Goal: Communication & Community: Answer question/provide support

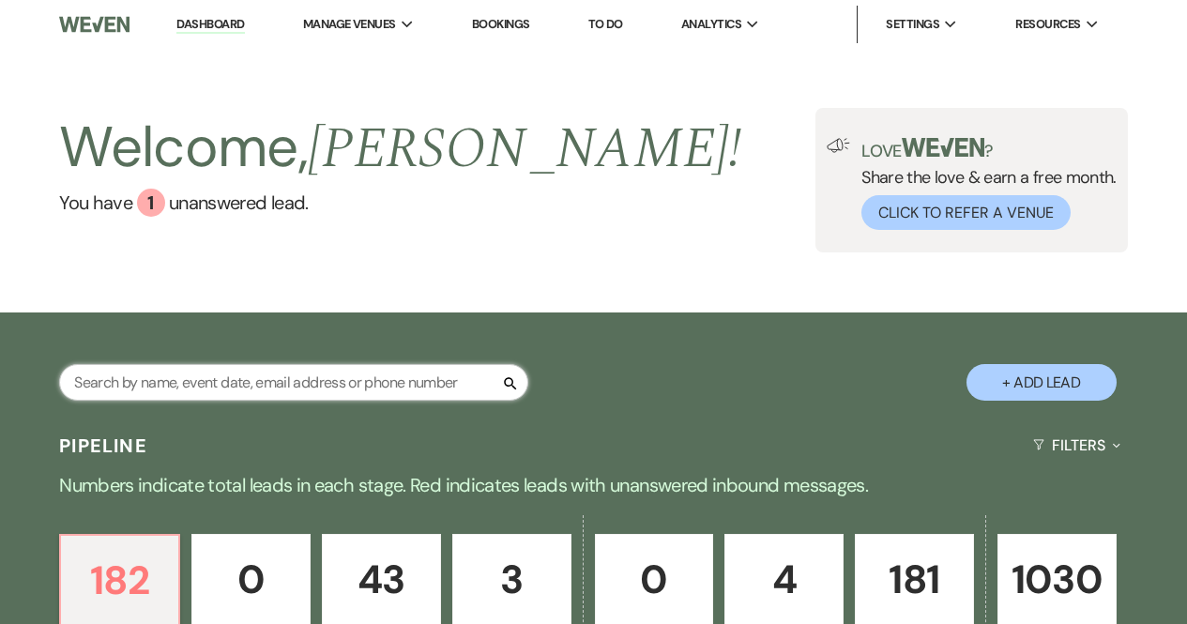
click at [368, 383] on input "text" at bounding box center [293, 382] width 469 height 37
type input "[PERSON_NAME]"
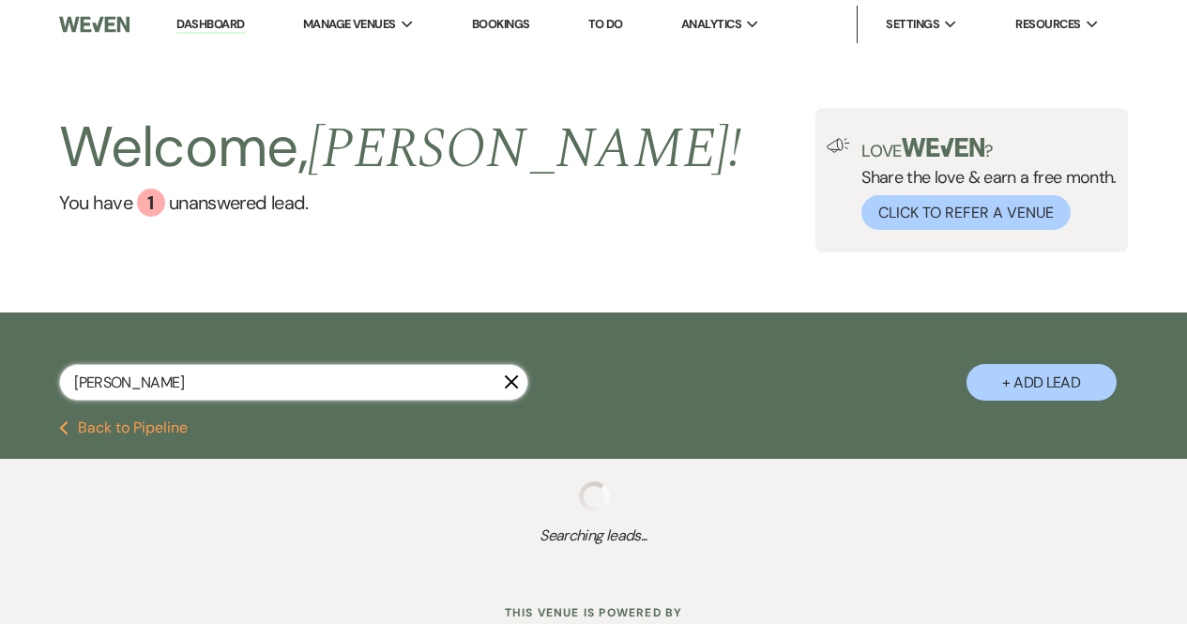
select select "8"
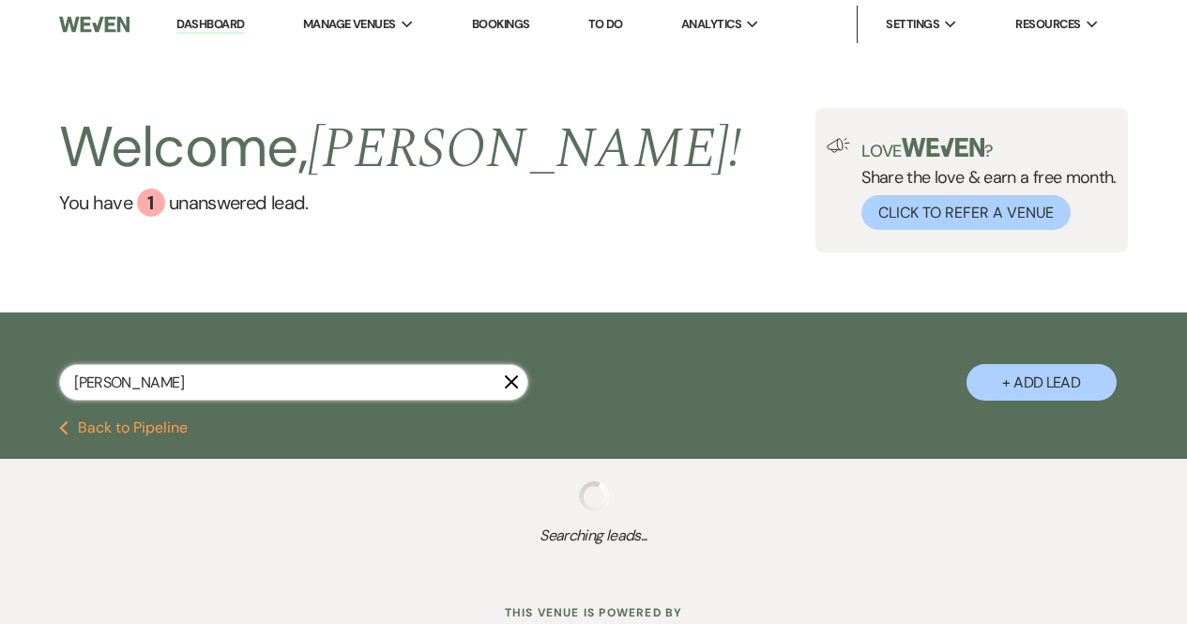
select select "5"
select select "8"
select select "5"
select select "8"
select select "5"
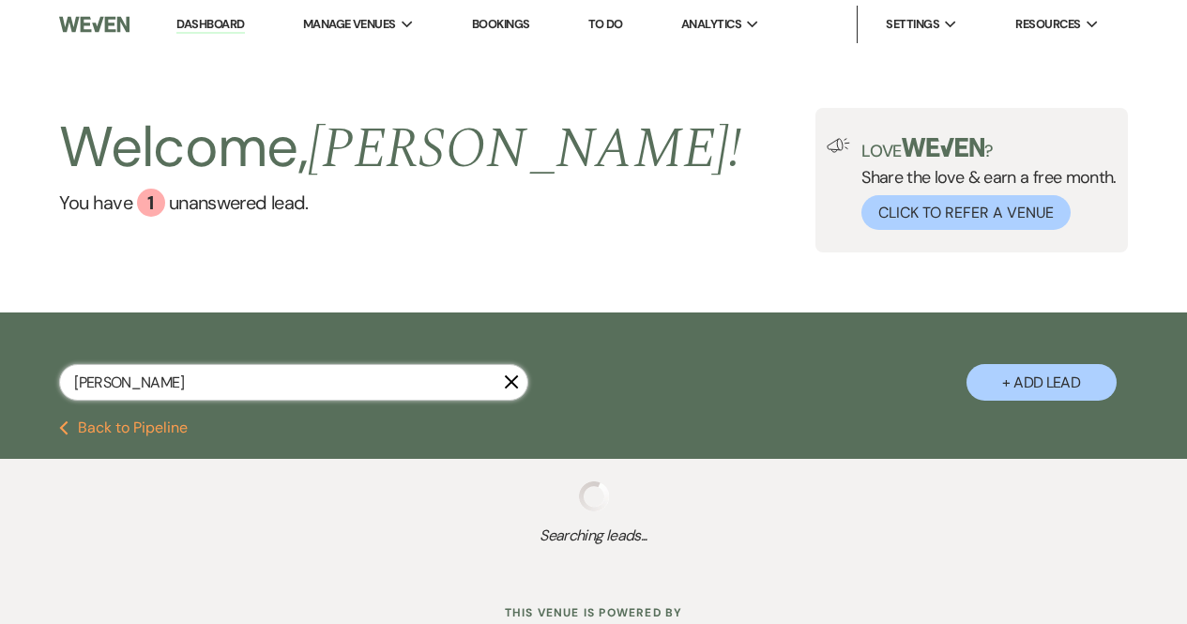
select select "8"
select select "5"
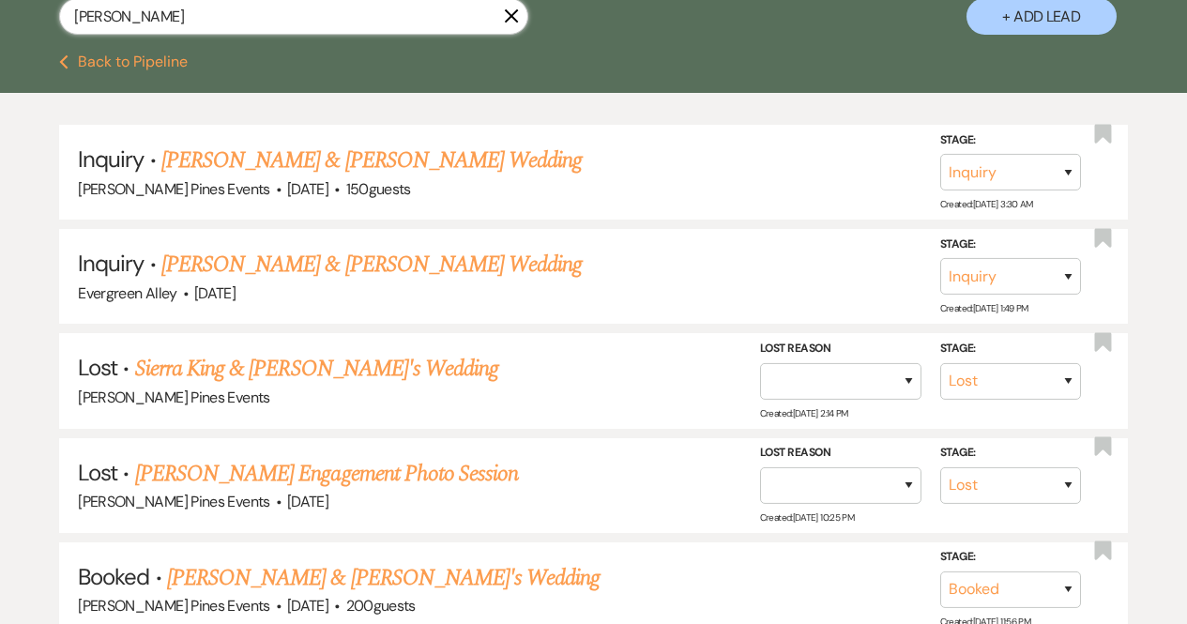
scroll to position [373, 0]
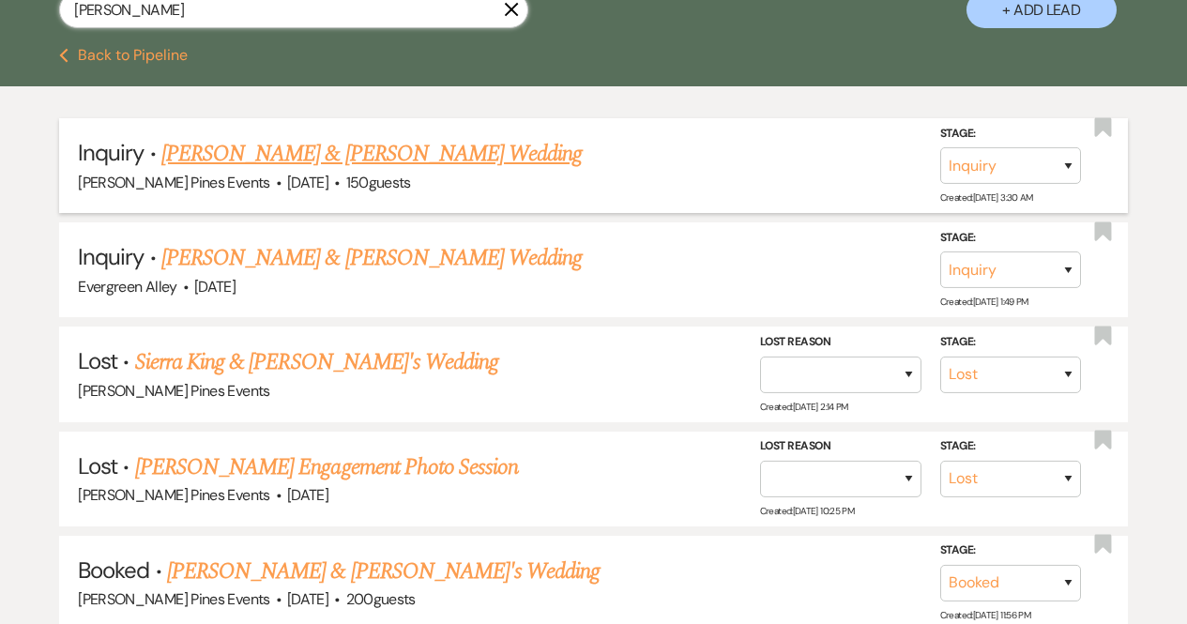
type input "[PERSON_NAME]"
click at [370, 156] on link "[PERSON_NAME] & [PERSON_NAME] Wedding" at bounding box center [371, 154] width 421 height 34
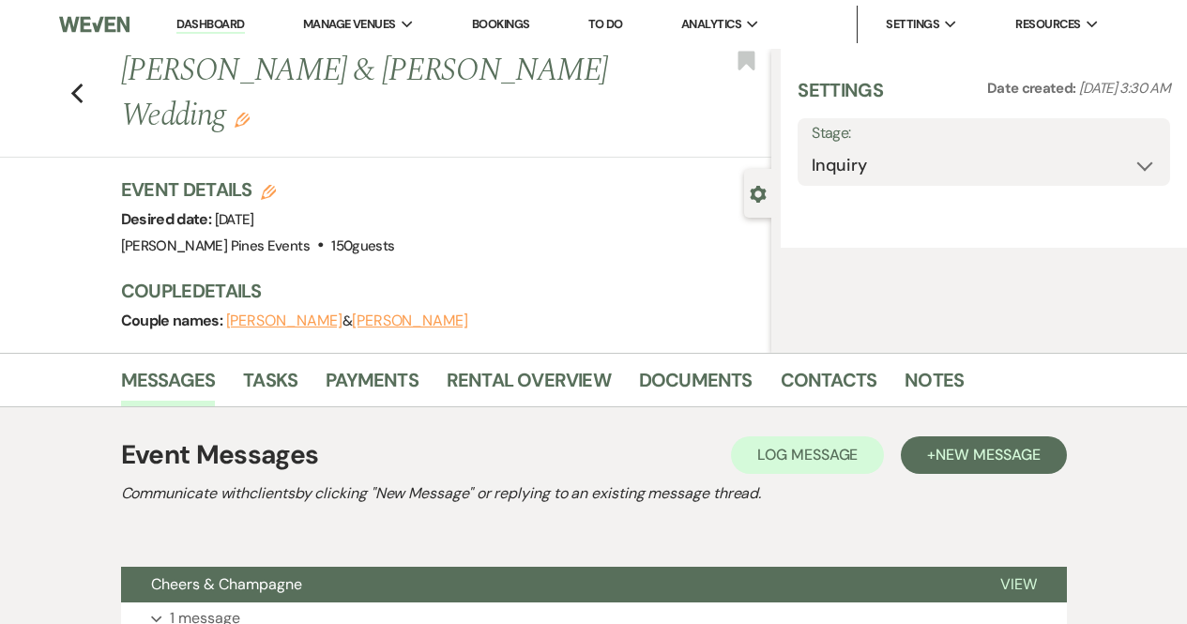
select select "5"
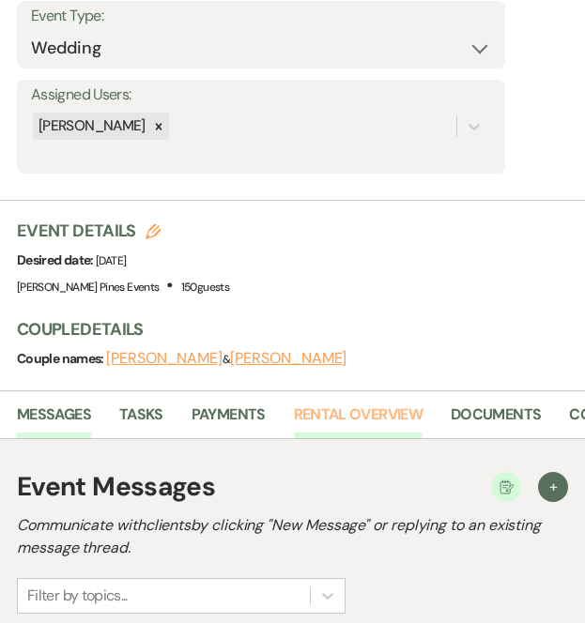
scroll to position [0, 161]
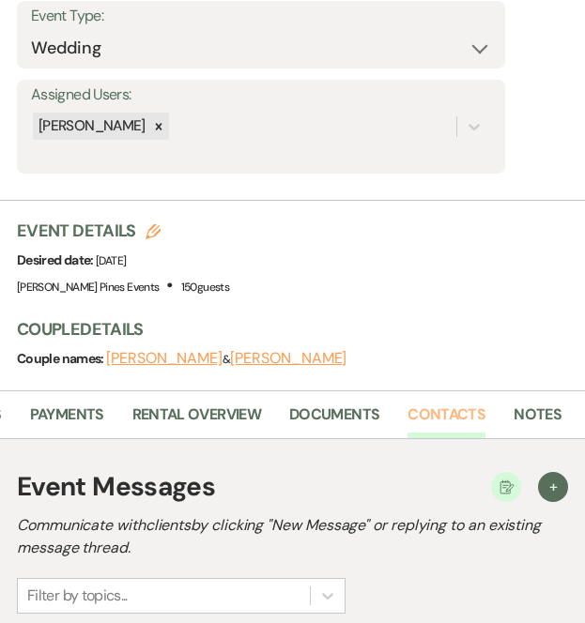
click at [436, 417] on link "Contacts" at bounding box center [446, 421] width 78 height 36
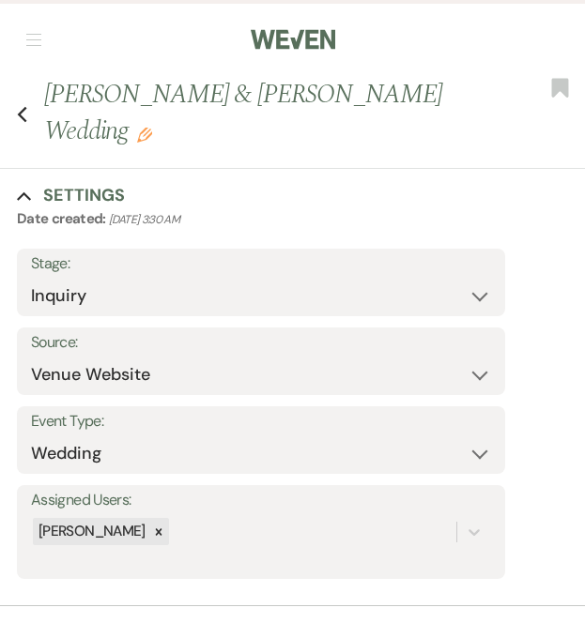
click at [31, 39] on button "button" at bounding box center [33, 39] width 15 height 11
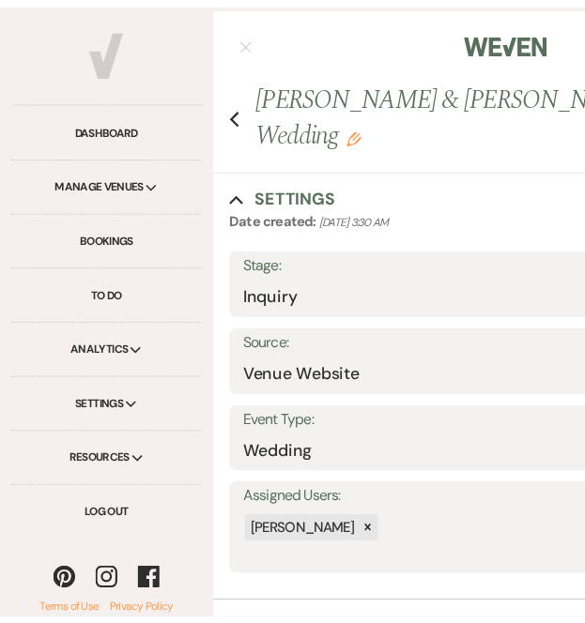
scroll to position [0, 147]
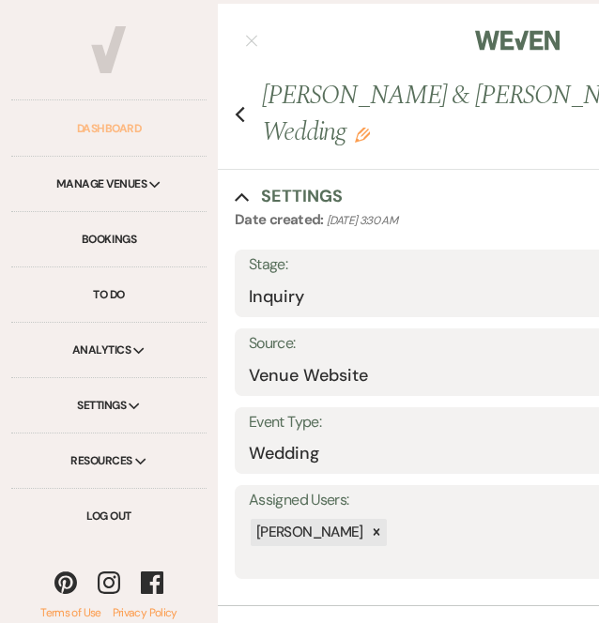
click at [101, 111] on link "Dashboard" at bounding box center [108, 128] width 195 height 55
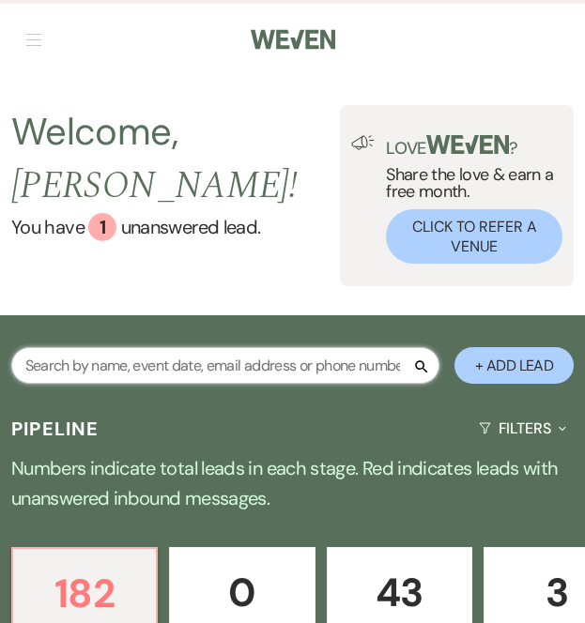
click at [314, 354] on input "text" at bounding box center [225, 365] width 428 height 37
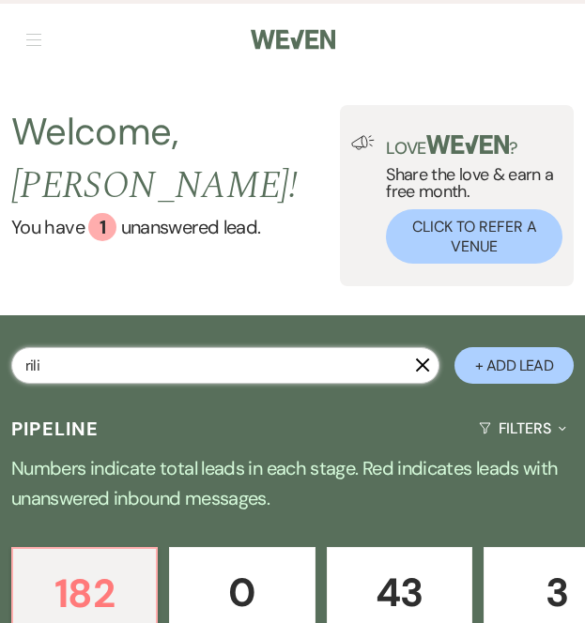
type input "rilie"
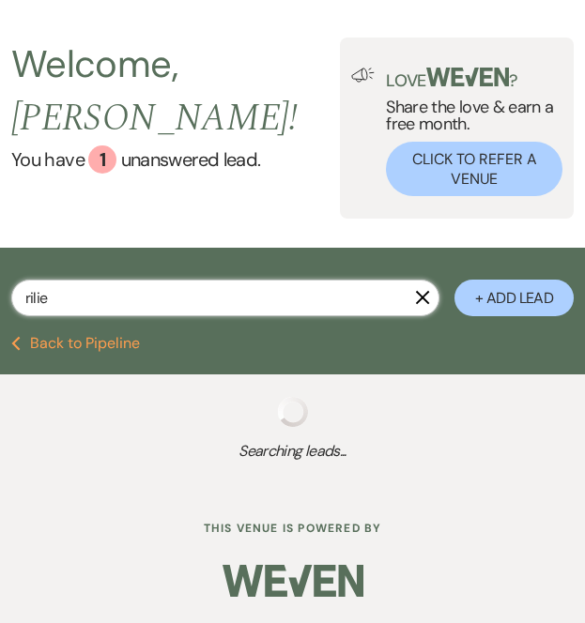
select select "8"
select select "4"
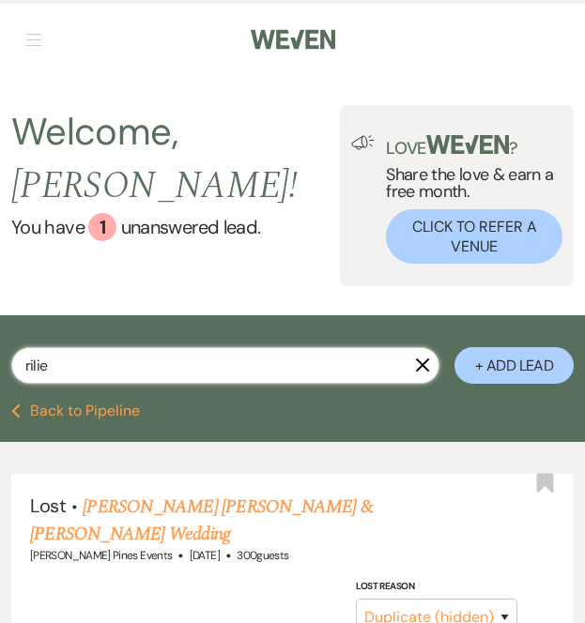
type input "rilie"
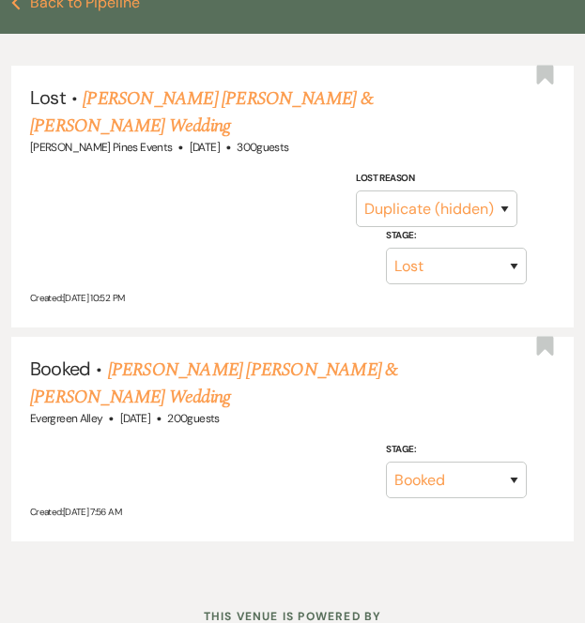
scroll to position [421, 0]
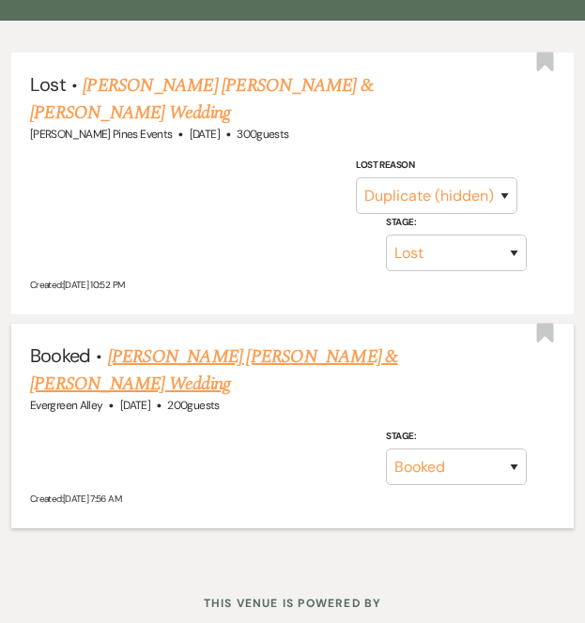
click at [263, 343] on link "[PERSON_NAME] [PERSON_NAME] & [PERSON_NAME] Wedding" at bounding box center [213, 370] width 367 height 55
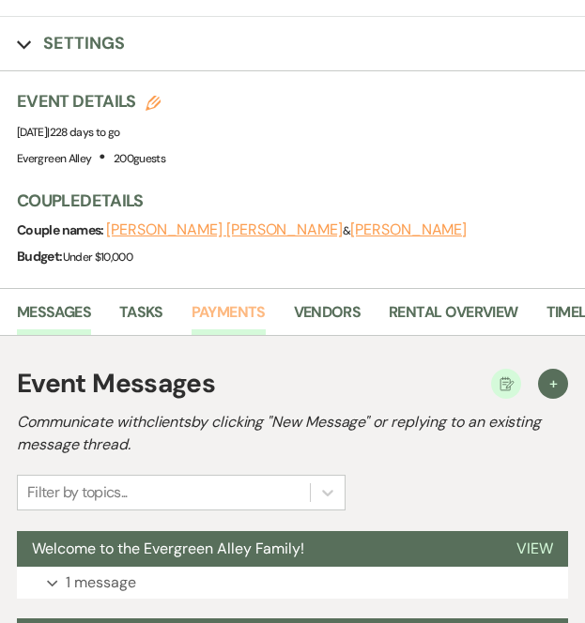
click at [218, 306] on link "Payments" at bounding box center [228, 318] width 74 height 36
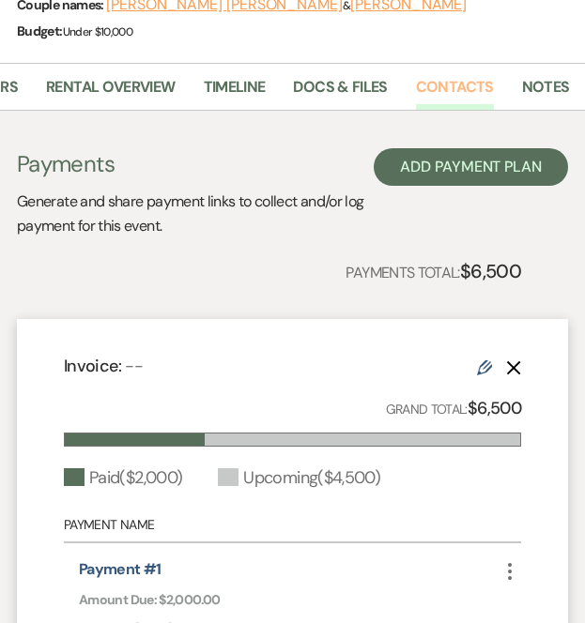
scroll to position [0, 344]
click at [446, 86] on link "Contacts" at bounding box center [454, 93] width 78 height 36
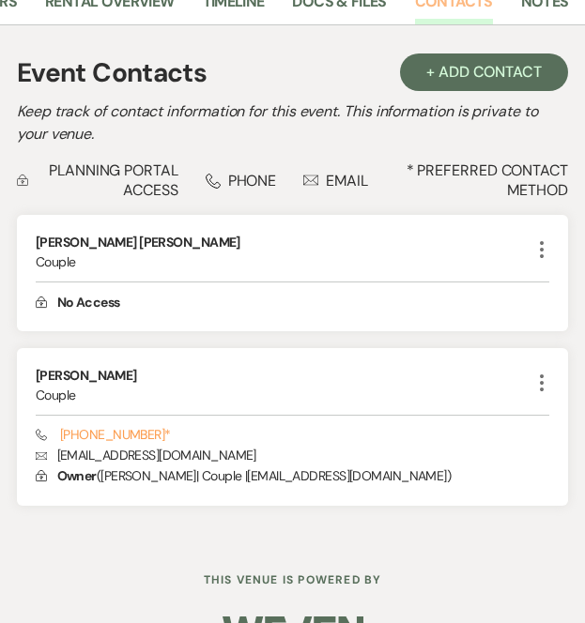
scroll to position [513, 0]
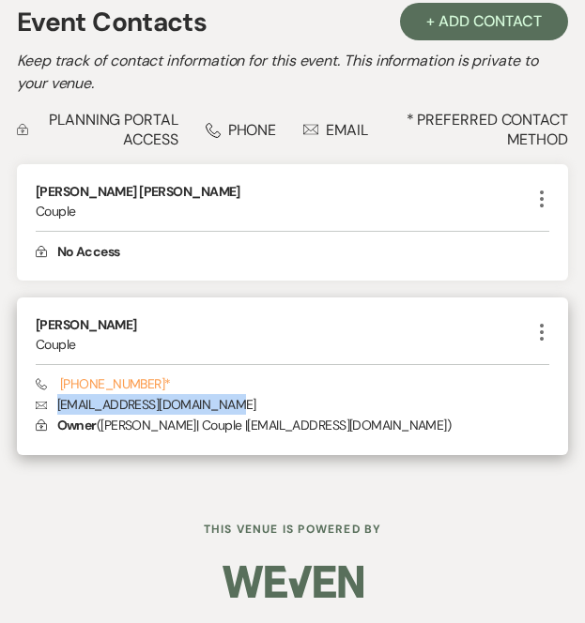
drag, startPoint x: 58, startPoint y: 403, endPoint x: 332, endPoint y: 406, distance: 274.1
click at [332, 406] on p "Envelope [EMAIL_ADDRESS][DOMAIN_NAME]" at bounding box center [292, 404] width 513 height 21
copy p "[EMAIL_ADDRESS][DOMAIN_NAME]"
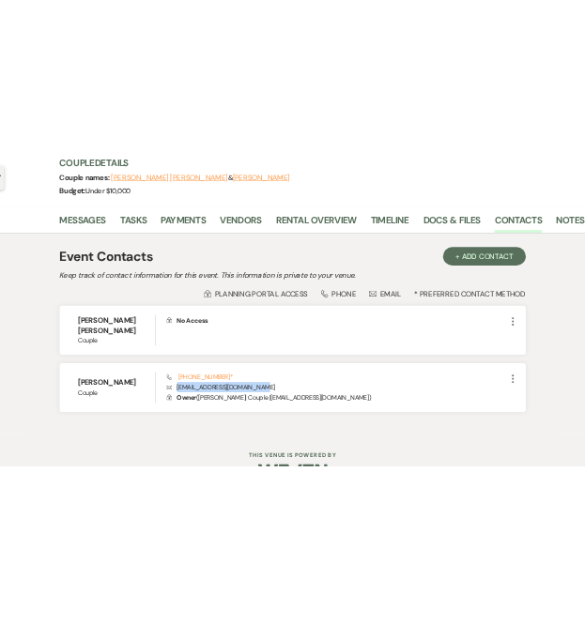
scroll to position [267, 0]
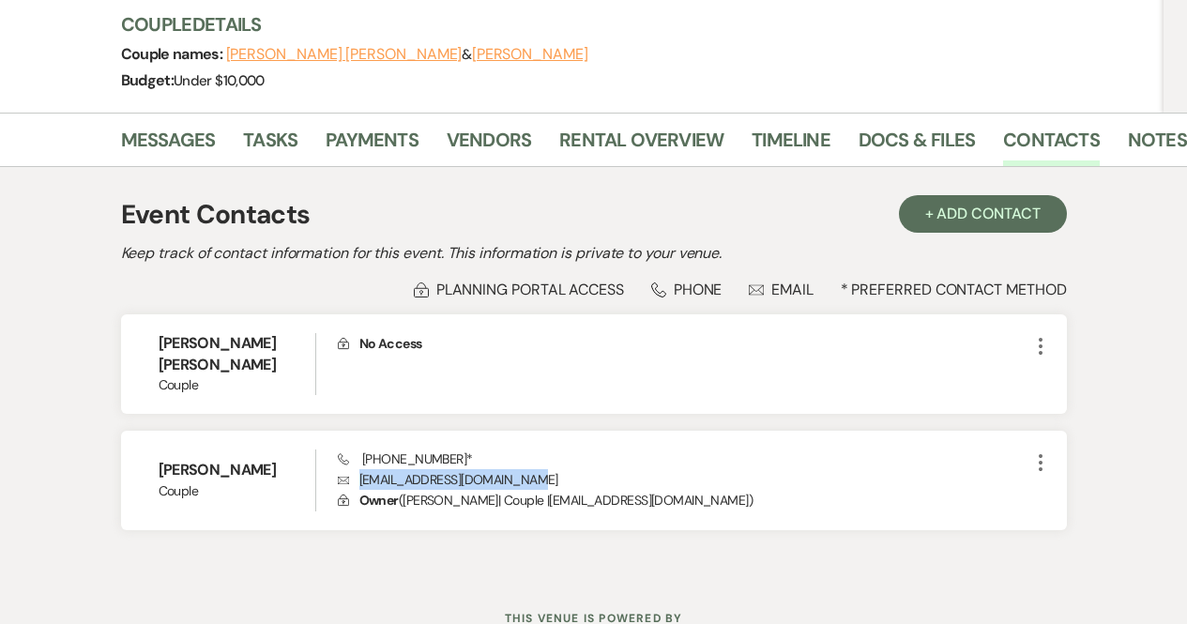
click at [726, 487] on div "Event Contacts + Add Contact Keep track of contact information for this event. …" at bounding box center [594, 371] width 946 height 371
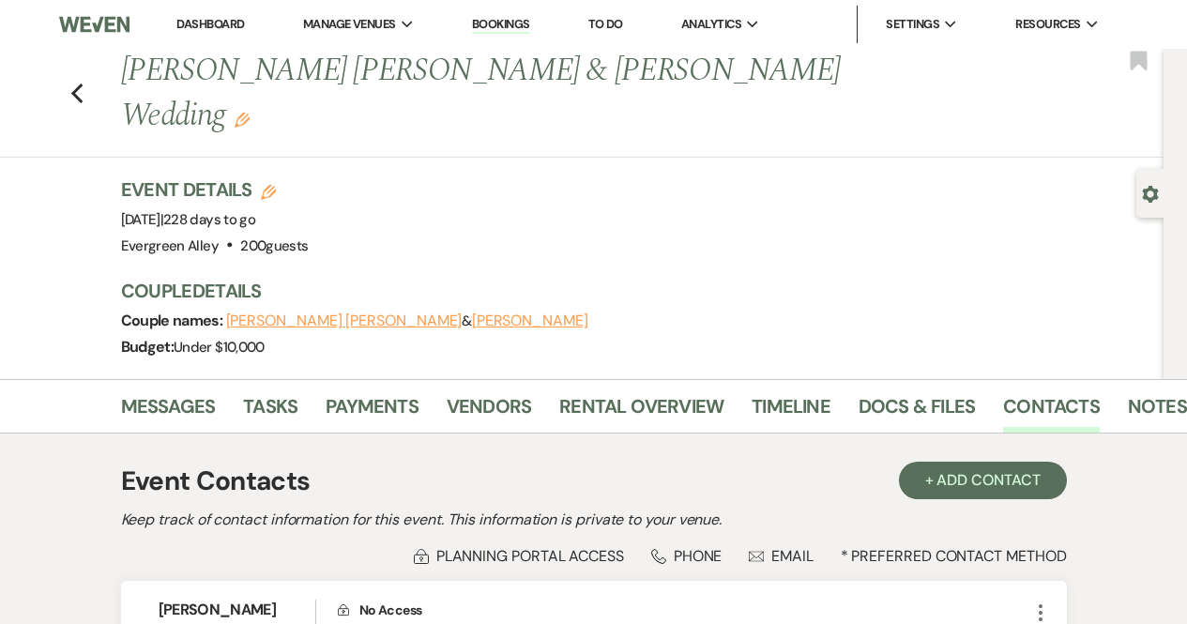
click at [201, 19] on link "Dashboard" at bounding box center [210, 24] width 68 height 16
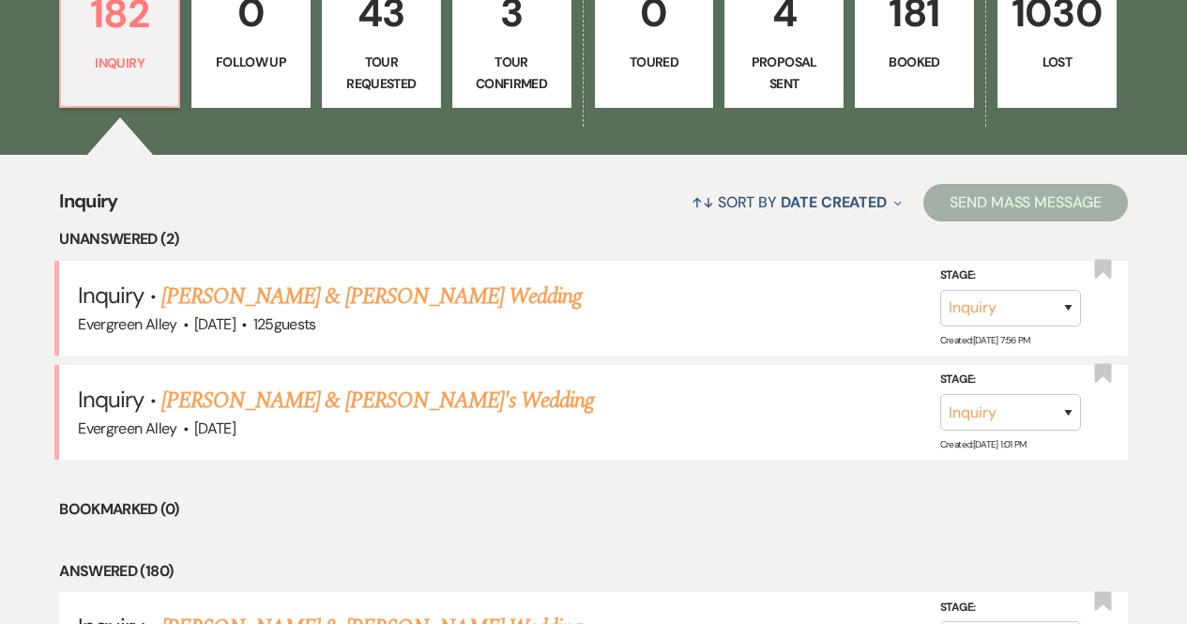
scroll to position [568, 0]
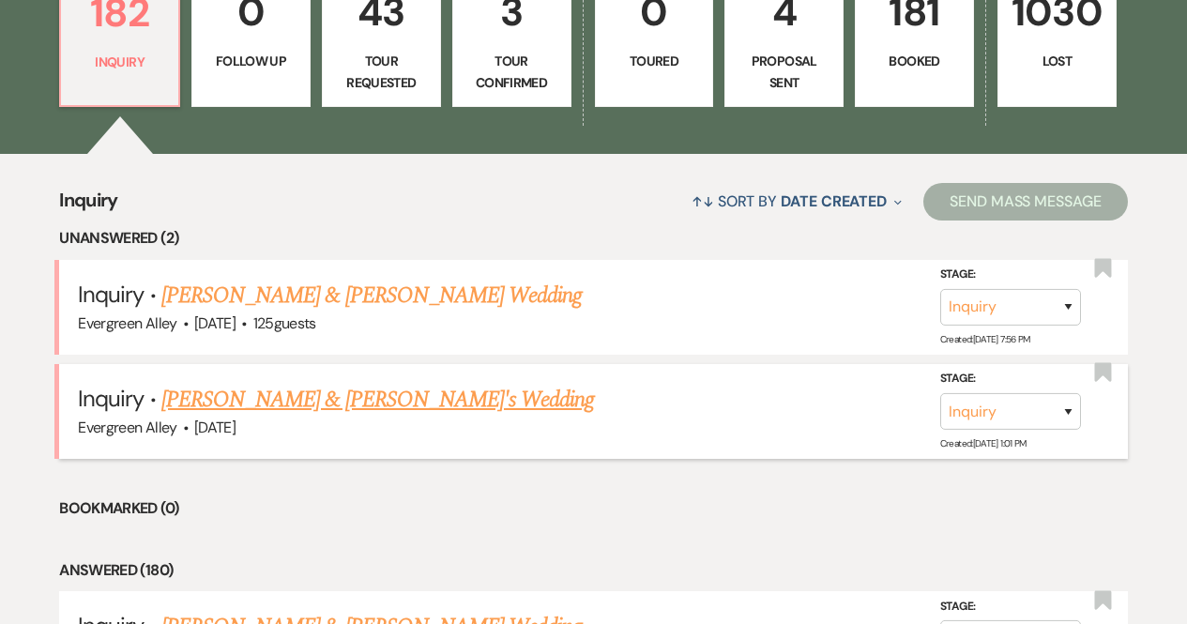
click at [222, 405] on link "[PERSON_NAME] & [PERSON_NAME]'s Wedding" at bounding box center [378, 400] width 434 height 34
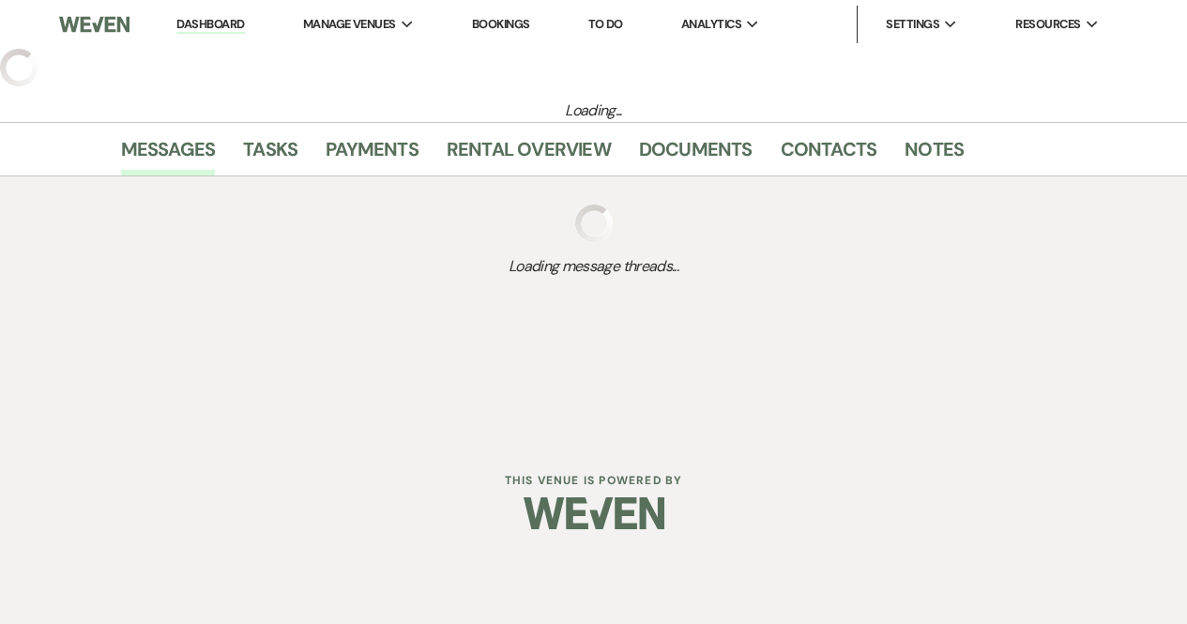
select select "5"
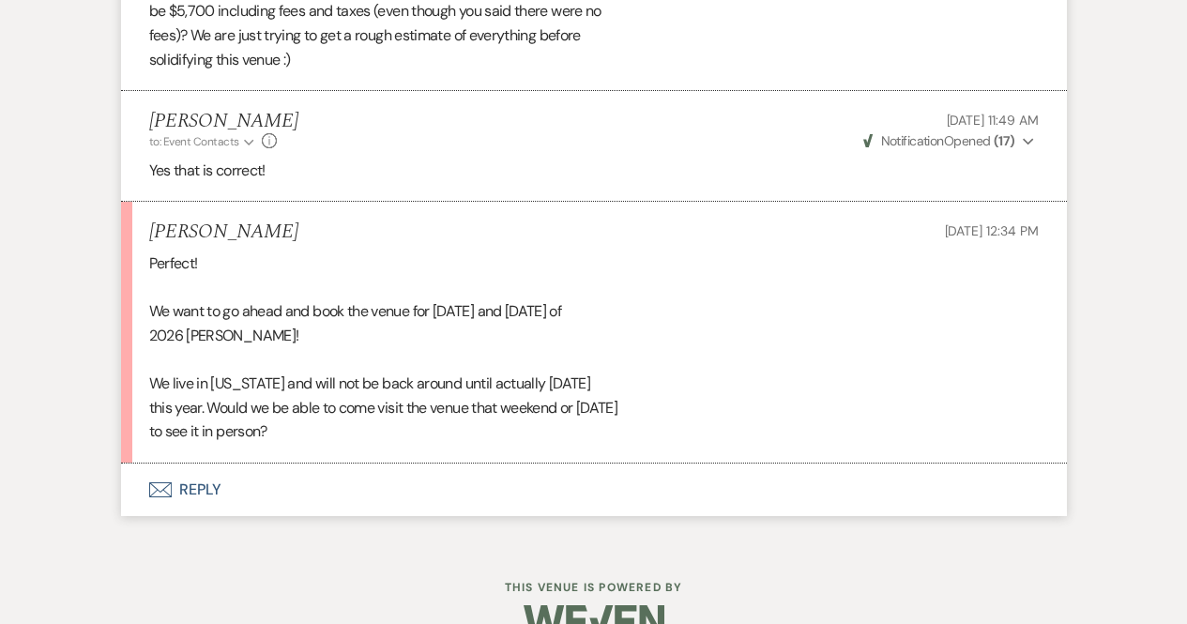
scroll to position [7264, 0]
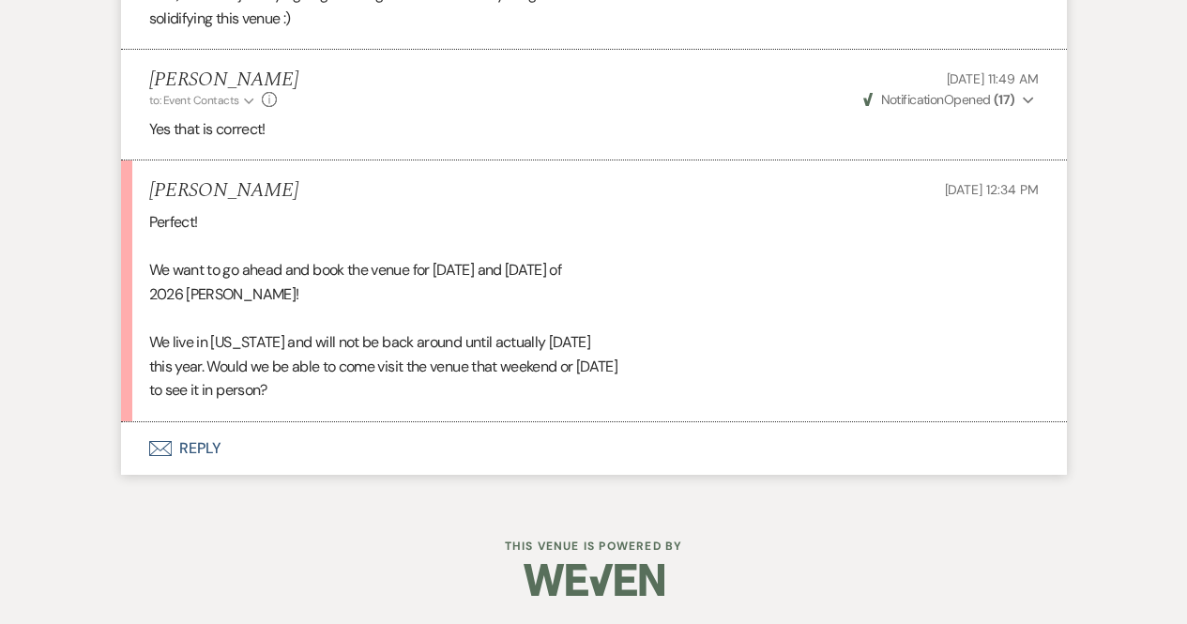
click at [249, 447] on button "Envelope Reply" at bounding box center [594, 448] width 946 height 53
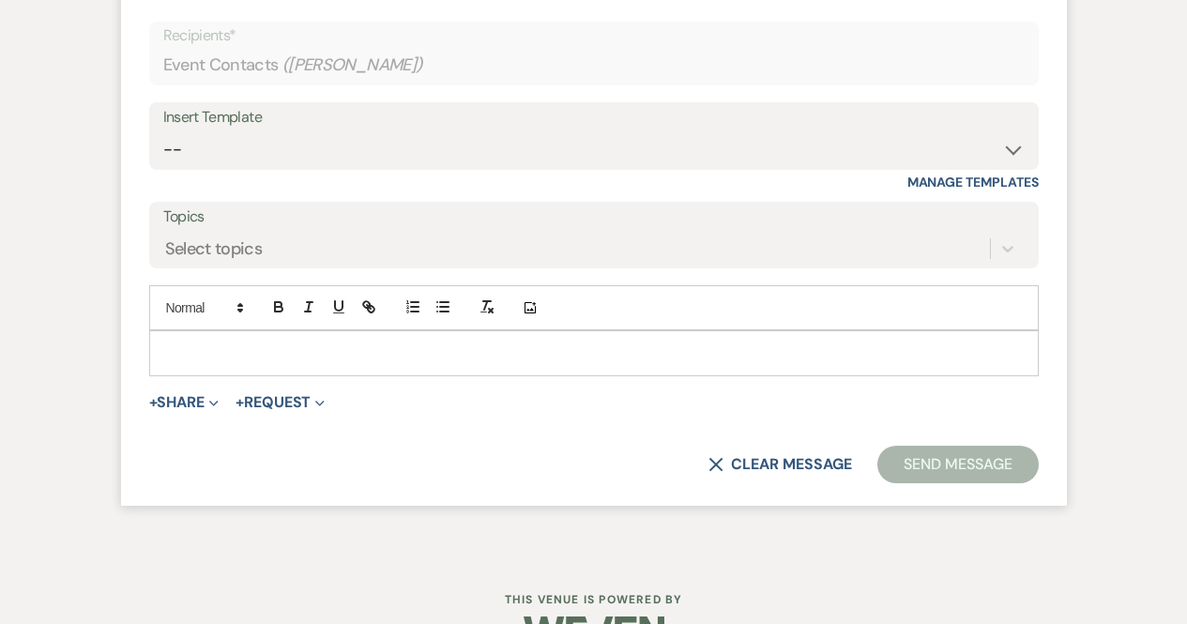
scroll to position [7742, 0]
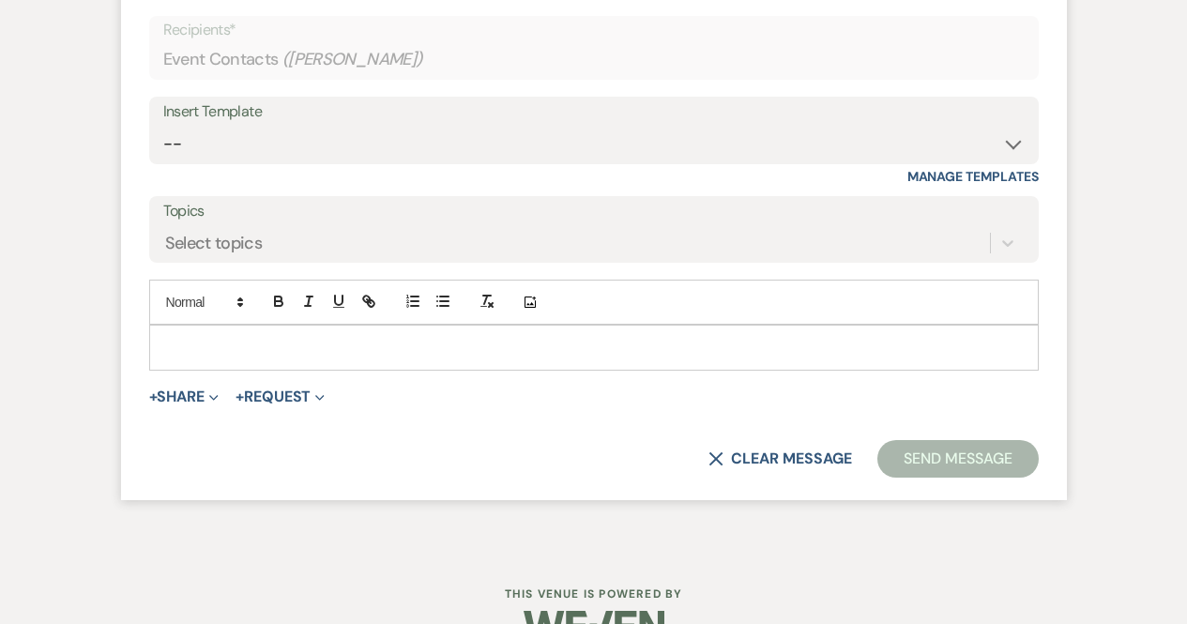
click at [265, 345] on p at bounding box center [594, 347] width 860 height 21
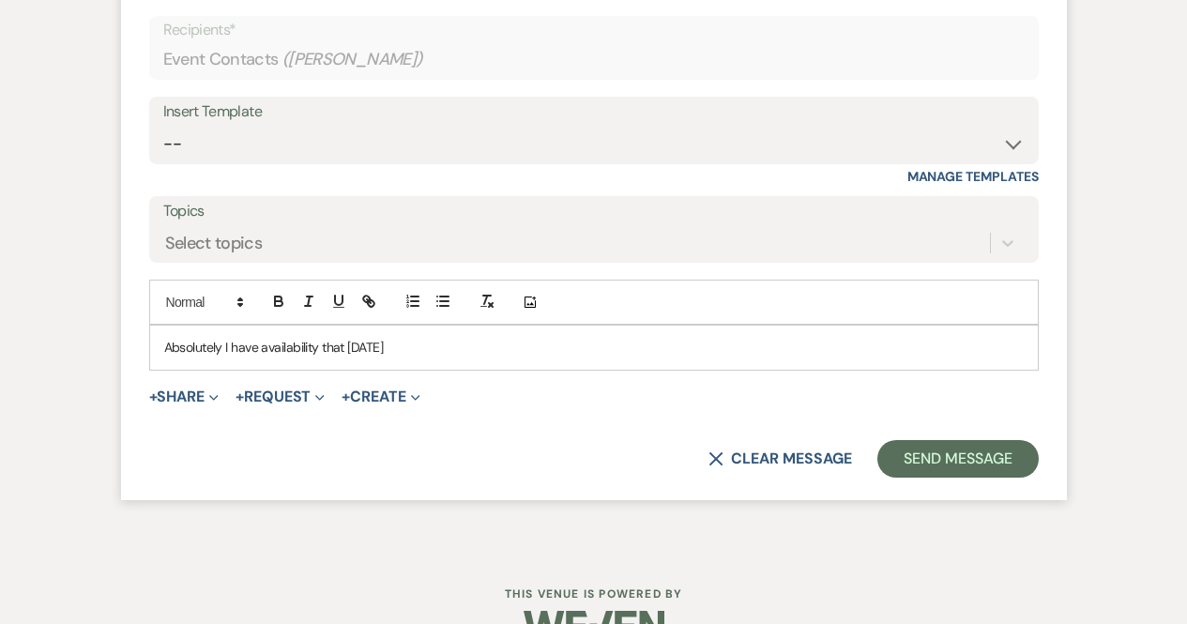
click at [367, 344] on p "Absolutely I have availability that [DATE]" at bounding box center [594, 347] width 860 height 21
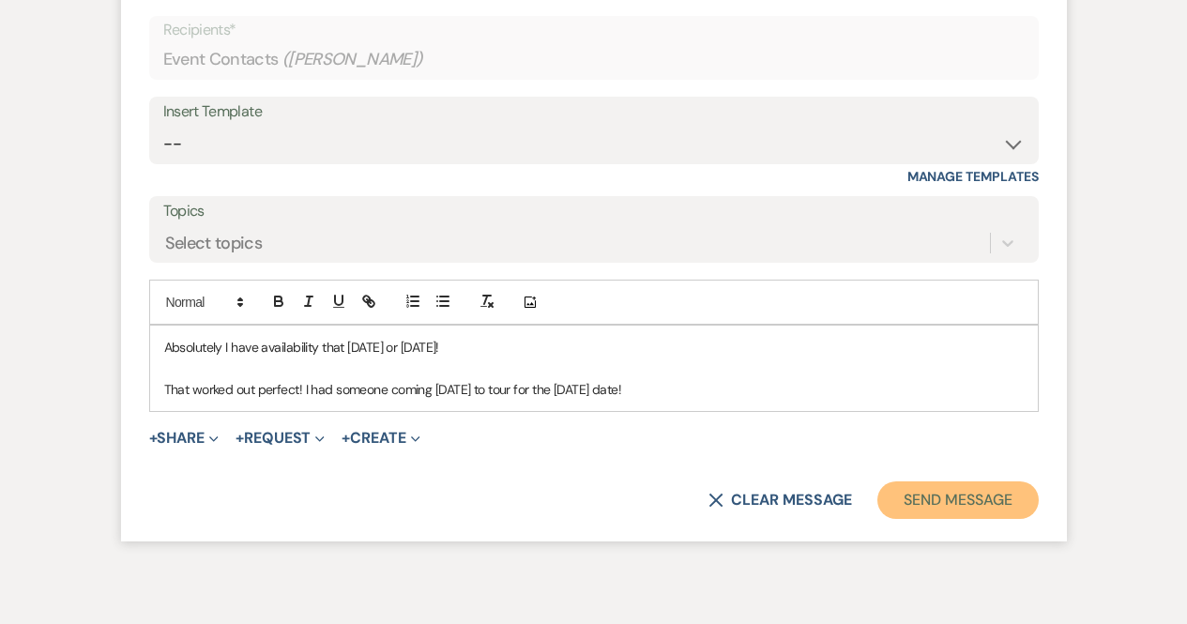
click at [934, 489] on button "Send Message" at bounding box center [958, 501] width 161 height 38
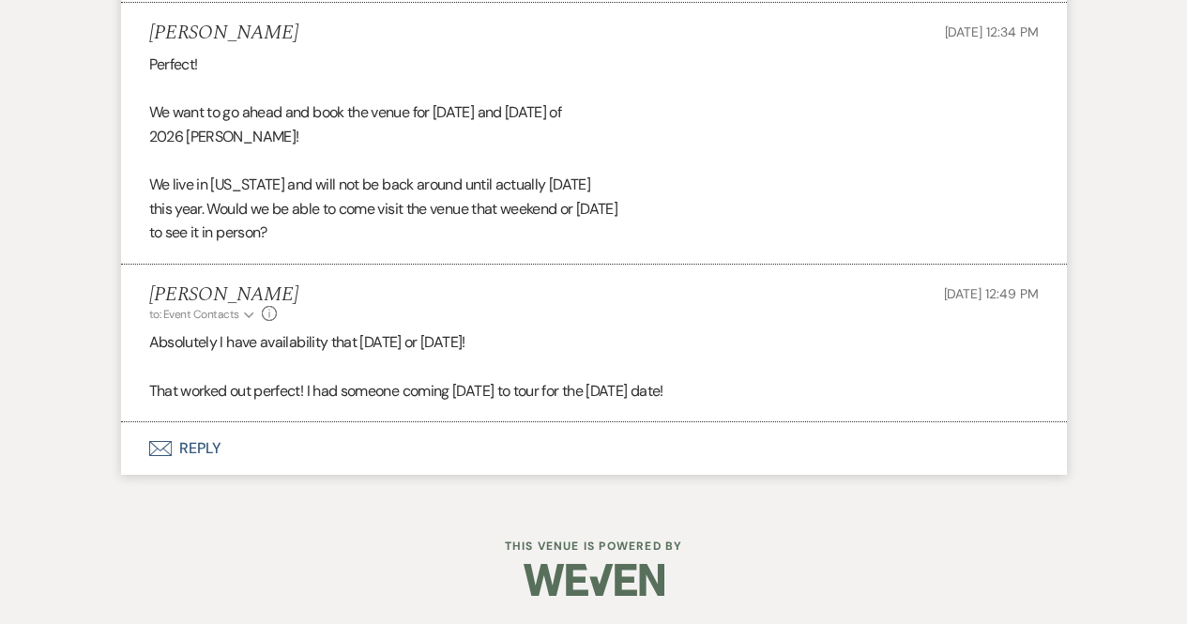
scroll to position [7226, 0]
